Goal: Task Accomplishment & Management: Manage account settings

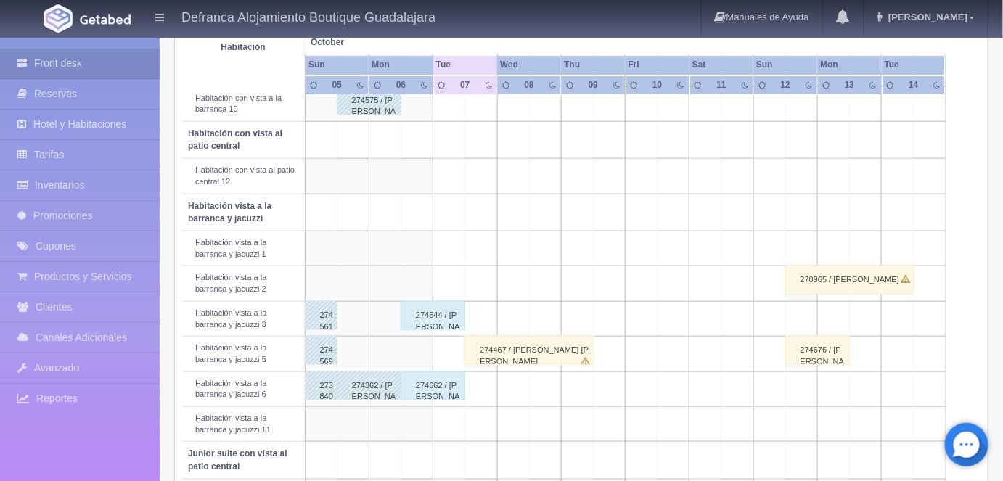
scroll to position [417, 0]
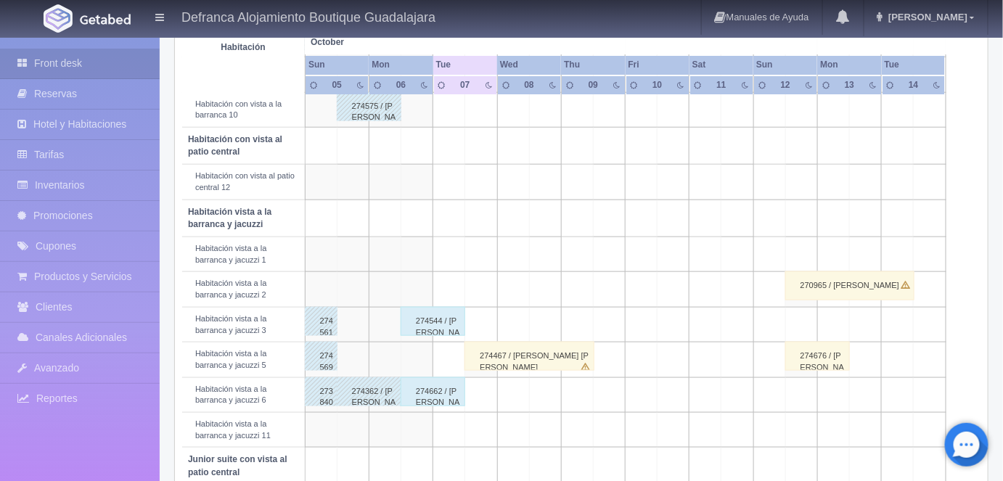
click at [436, 325] on div "274544 / [PERSON_NAME]" at bounding box center [433, 321] width 65 height 29
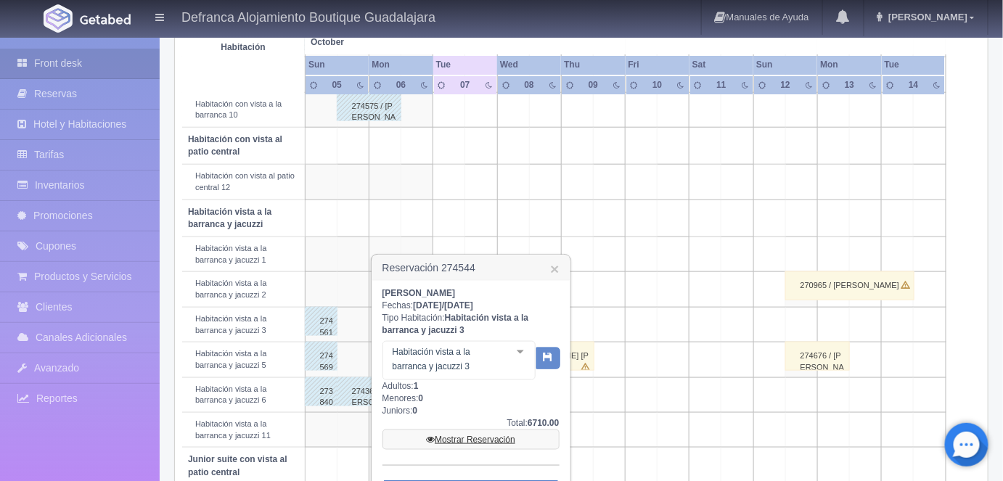
click at [462, 436] on link "Mostrar Reservación" at bounding box center [471, 440] width 177 height 20
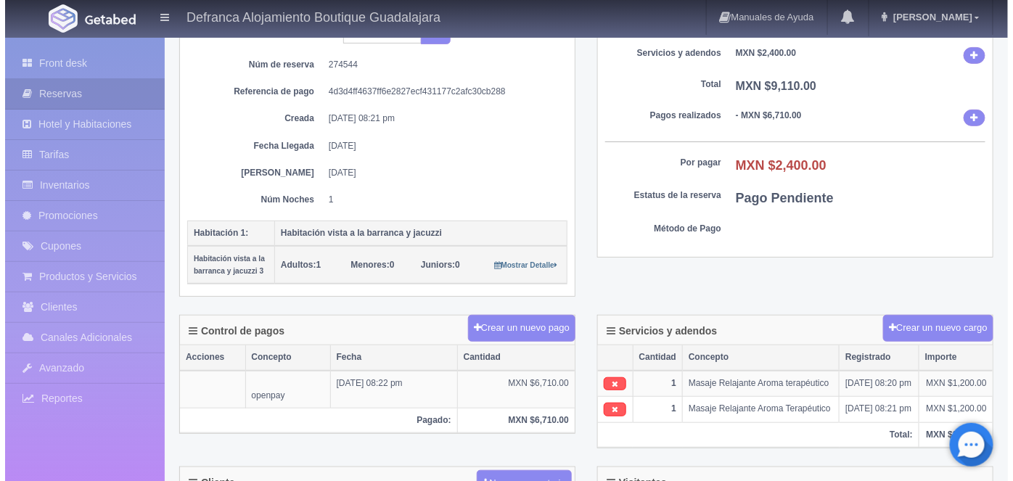
scroll to position [156, 0]
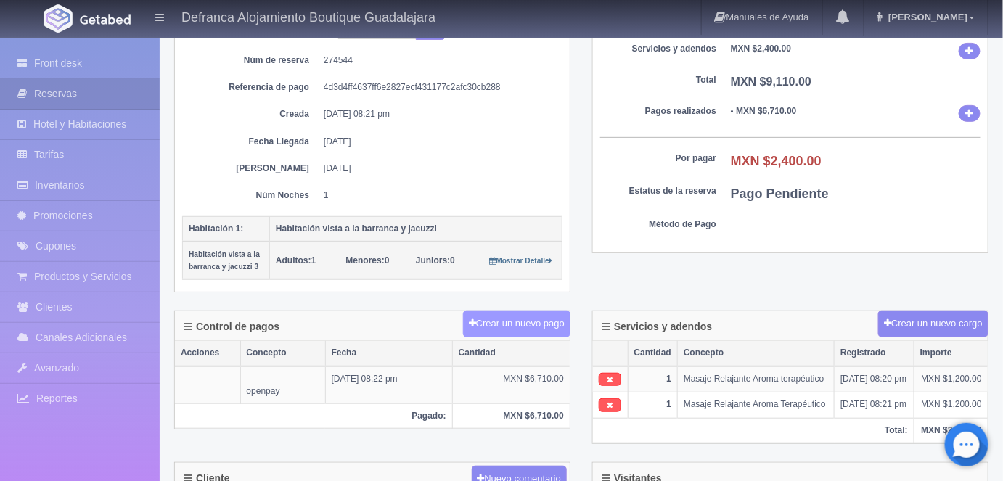
click at [518, 319] on button "Crear un nuevo pago" at bounding box center [516, 324] width 107 height 27
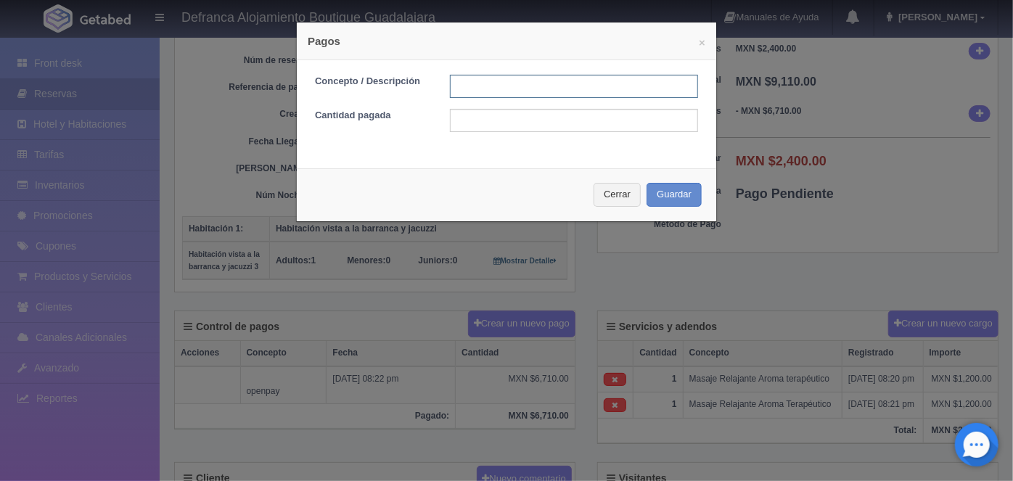
click at [467, 85] on input "text" at bounding box center [574, 86] width 248 height 23
type input "h"
type input "MASAJES PAGO CON TARJETA"
click at [460, 119] on input "text" at bounding box center [574, 120] width 248 height 23
type input "2400.00"
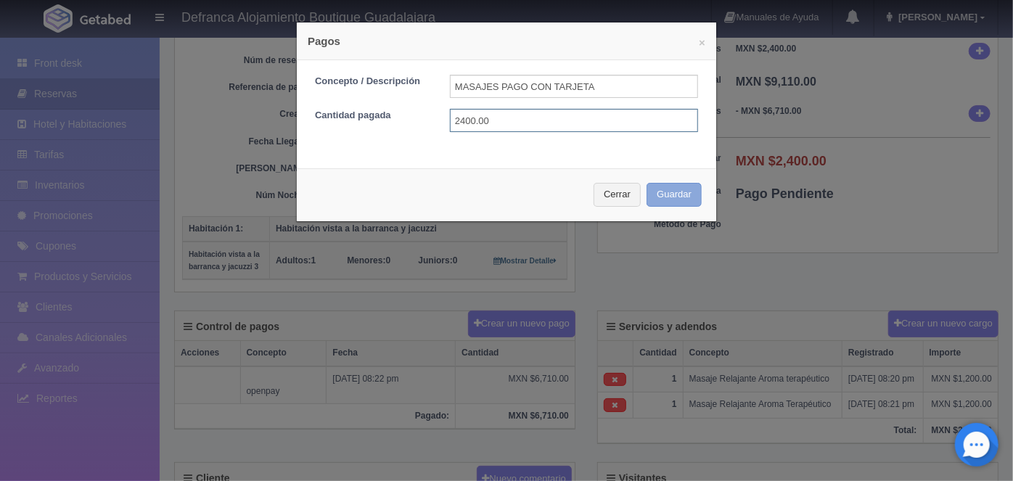
click at [660, 189] on button "Guardar" at bounding box center [674, 195] width 55 height 24
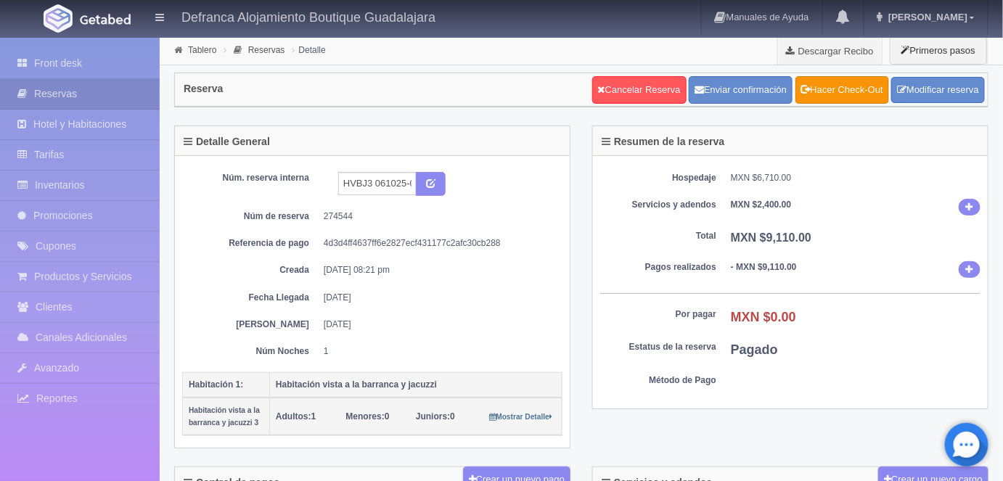
click at [844, 87] on link "Hacer Check-Out" at bounding box center [843, 90] width 94 height 28
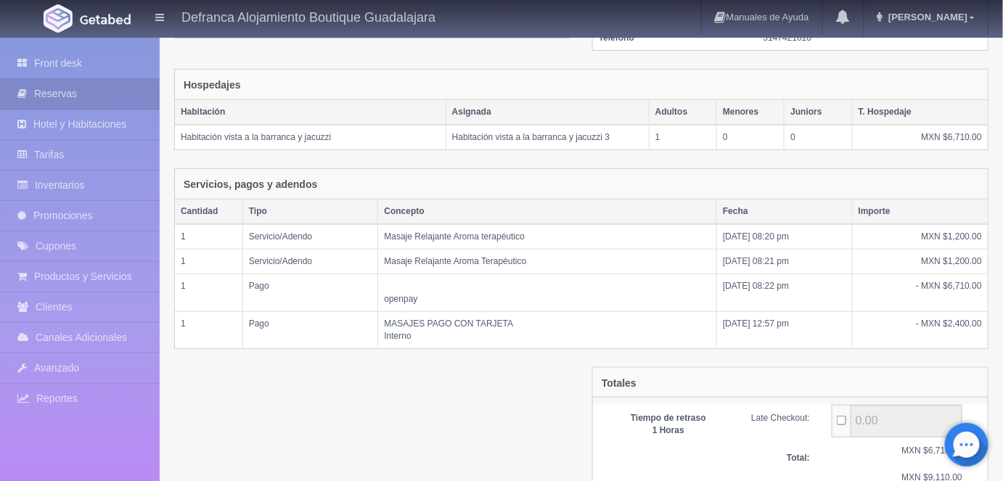
scroll to position [309, 0]
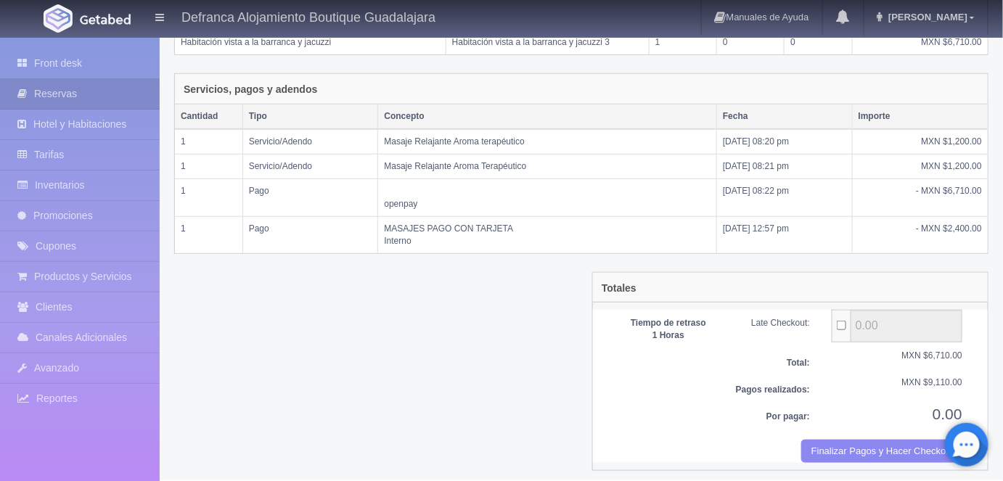
click at [835, 440] on button "Finalizar Pagos y Hacer Checkout" at bounding box center [881, 452] width 161 height 24
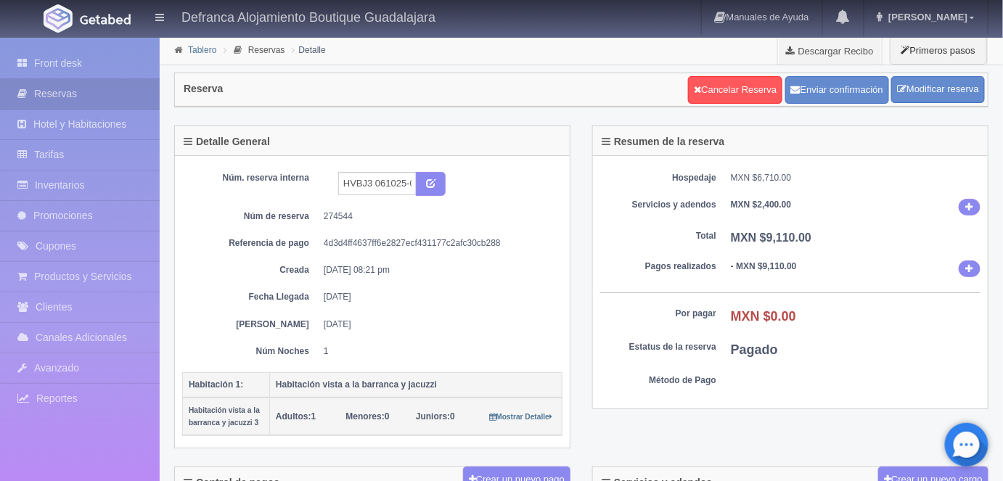
click at [203, 53] on link "Tablero" at bounding box center [202, 50] width 28 height 10
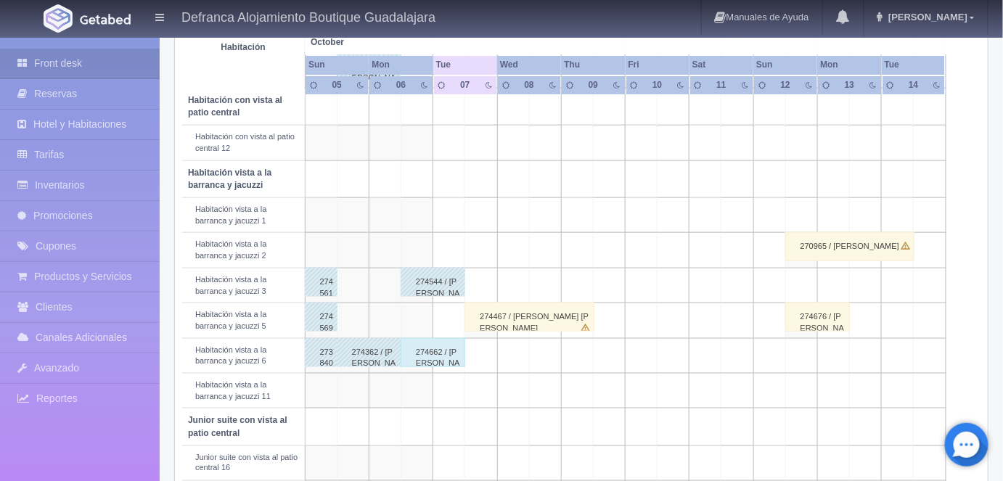
scroll to position [499, 0]
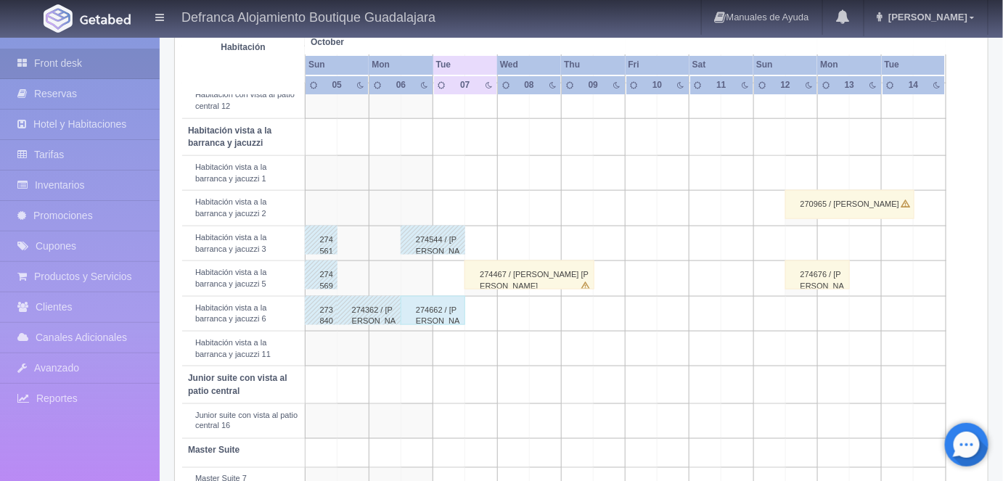
click at [430, 301] on div "274662 / Lourdes Topete Gallardo" at bounding box center [433, 310] width 65 height 29
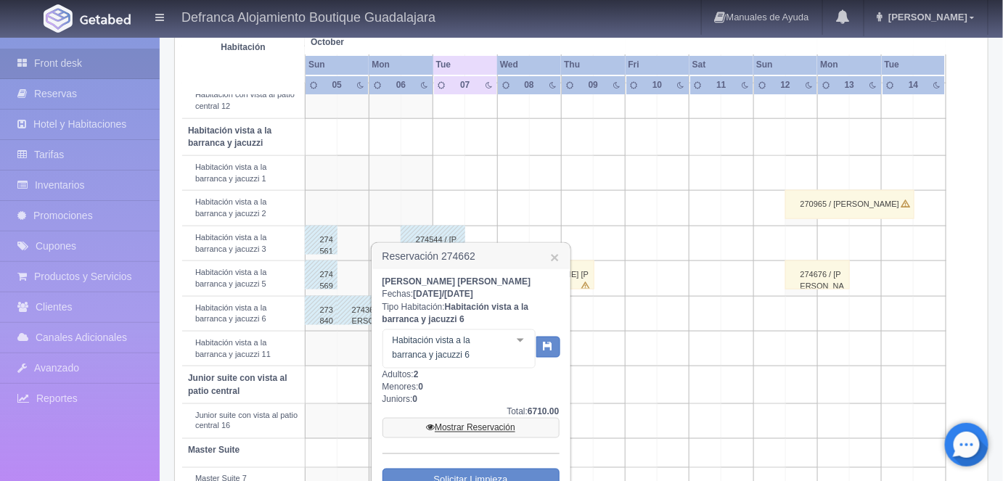
click at [459, 427] on link "Mostrar Reservación" at bounding box center [471, 428] width 177 height 20
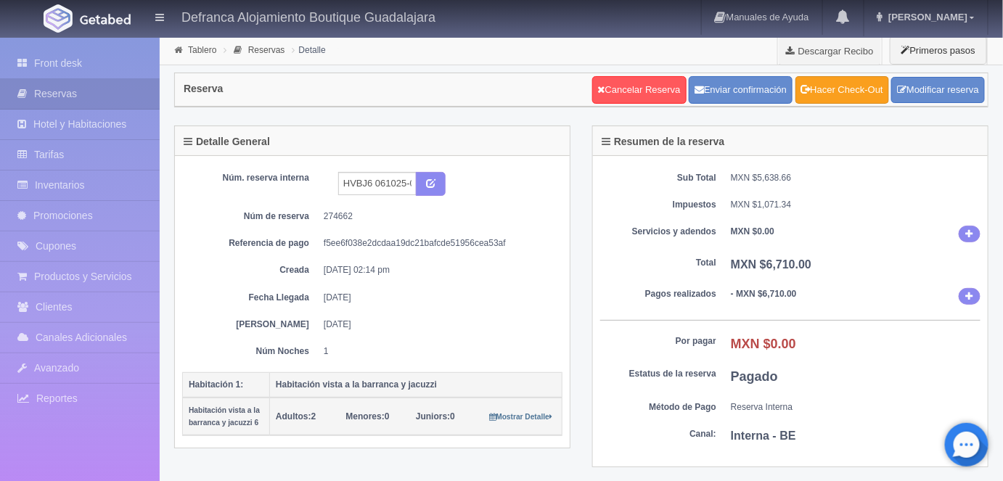
click at [833, 85] on link "Hacer Check-Out" at bounding box center [843, 90] width 94 height 28
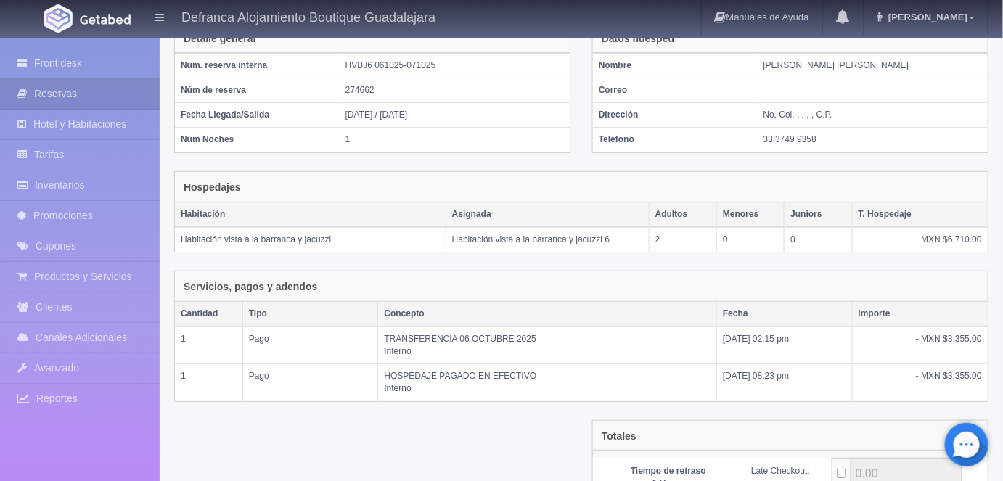
scroll to position [248, 0]
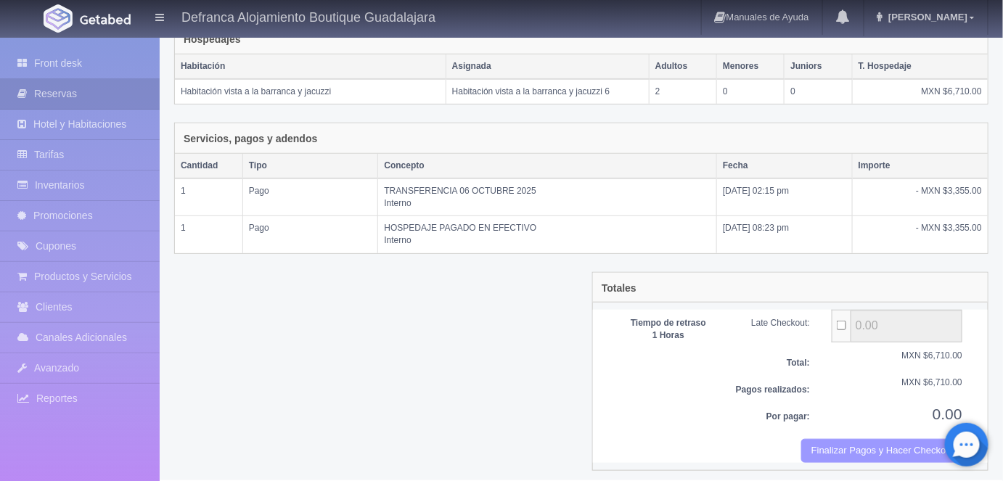
click at [838, 439] on button "Finalizar Pagos y Hacer Checkout" at bounding box center [881, 451] width 161 height 24
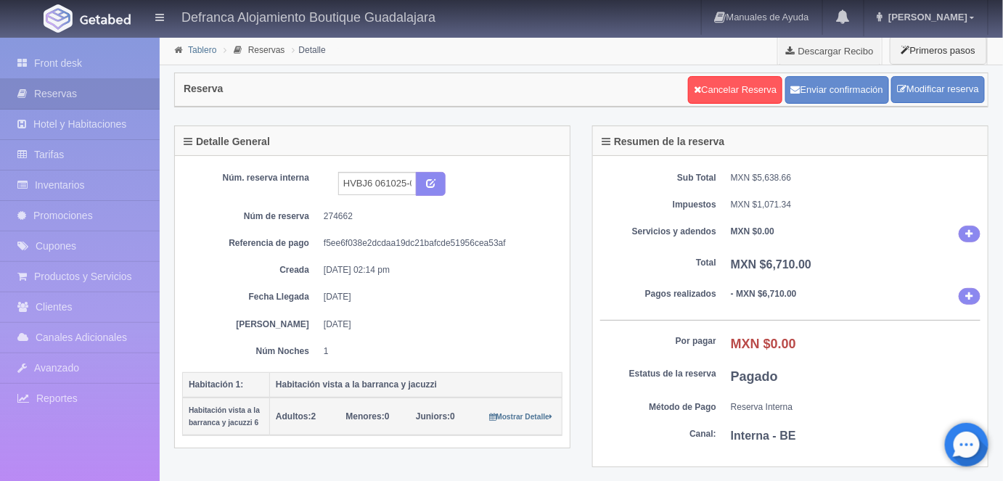
click at [196, 50] on link "Tablero" at bounding box center [202, 50] width 28 height 10
